Goal: Task Accomplishment & Management: Manage account settings

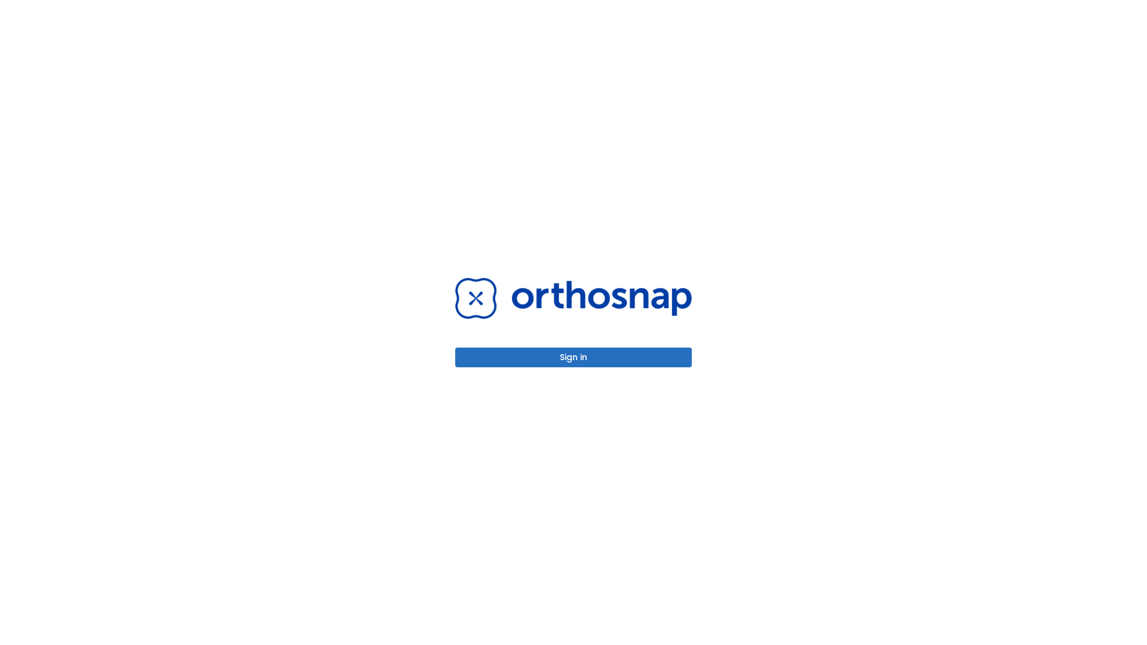
click at [573, 357] on button "Sign in" at bounding box center [573, 358] width 237 height 20
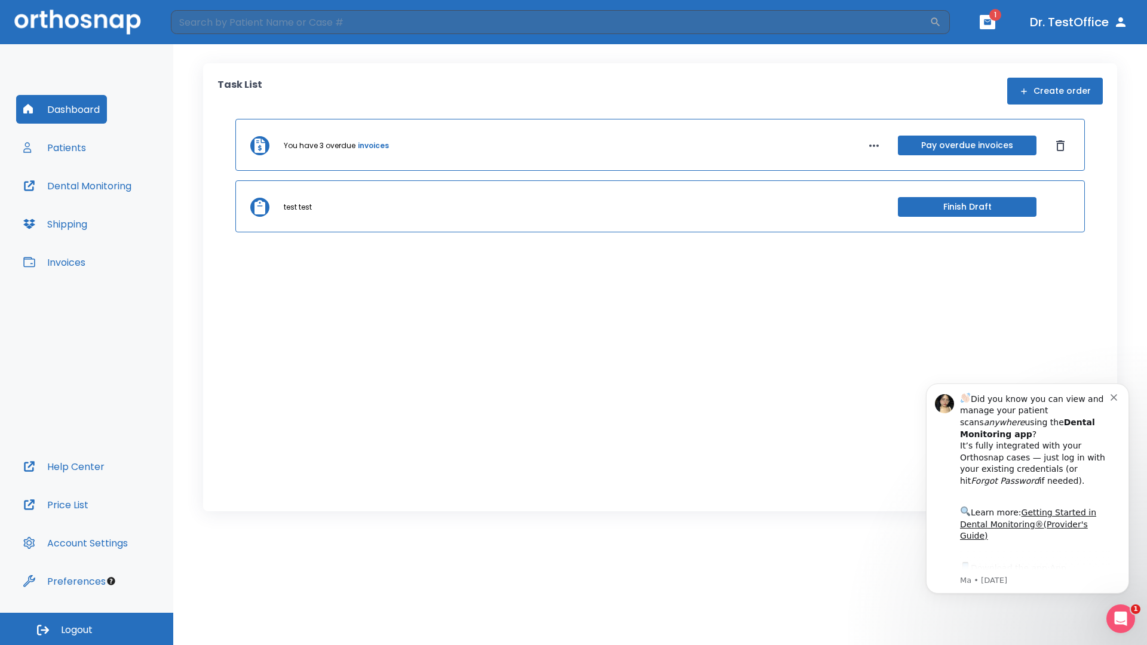
click at [87, 629] on span "Logout" at bounding box center [77, 630] width 32 height 13
